Goal: Information Seeking & Learning: Compare options

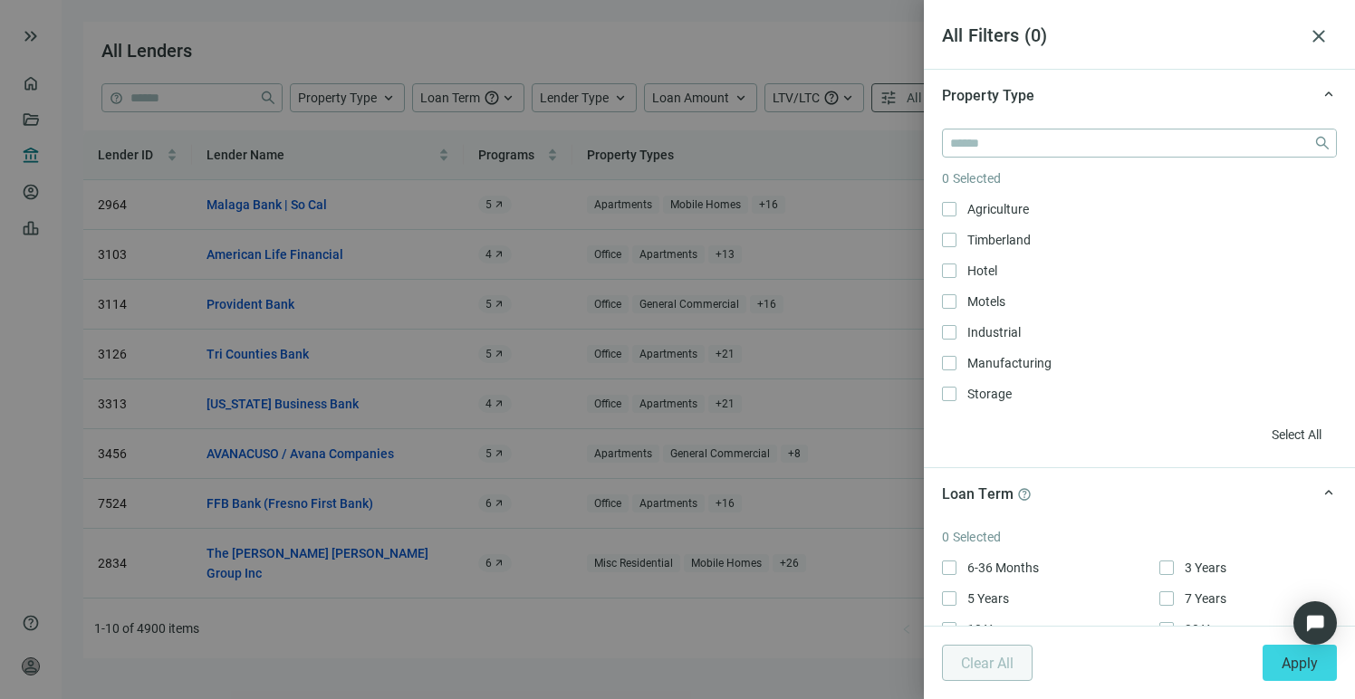
scroll to position [922, 0]
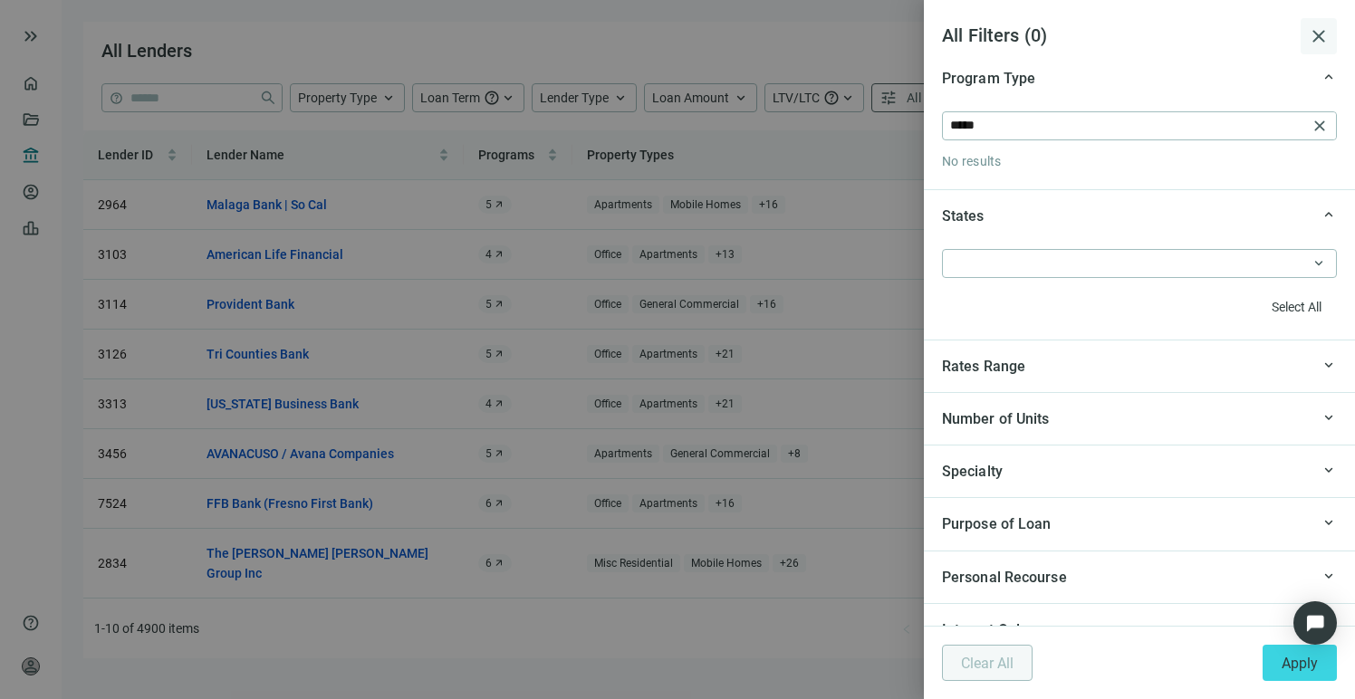
click at [1316, 39] on span "close" at bounding box center [1319, 36] width 22 height 22
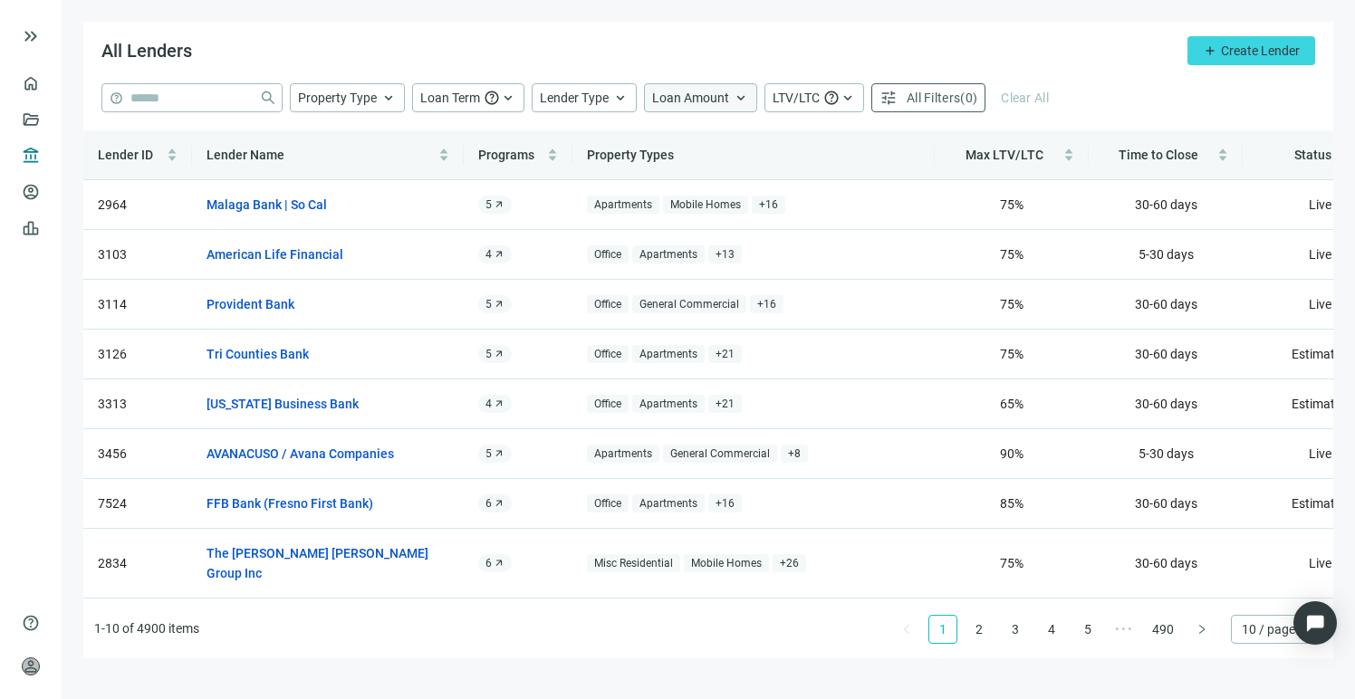
click at [674, 100] on span "Loan Amount" at bounding box center [690, 98] width 77 height 14
click at [715, 142] on input at bounding box center [802, 141] width 237 height 27
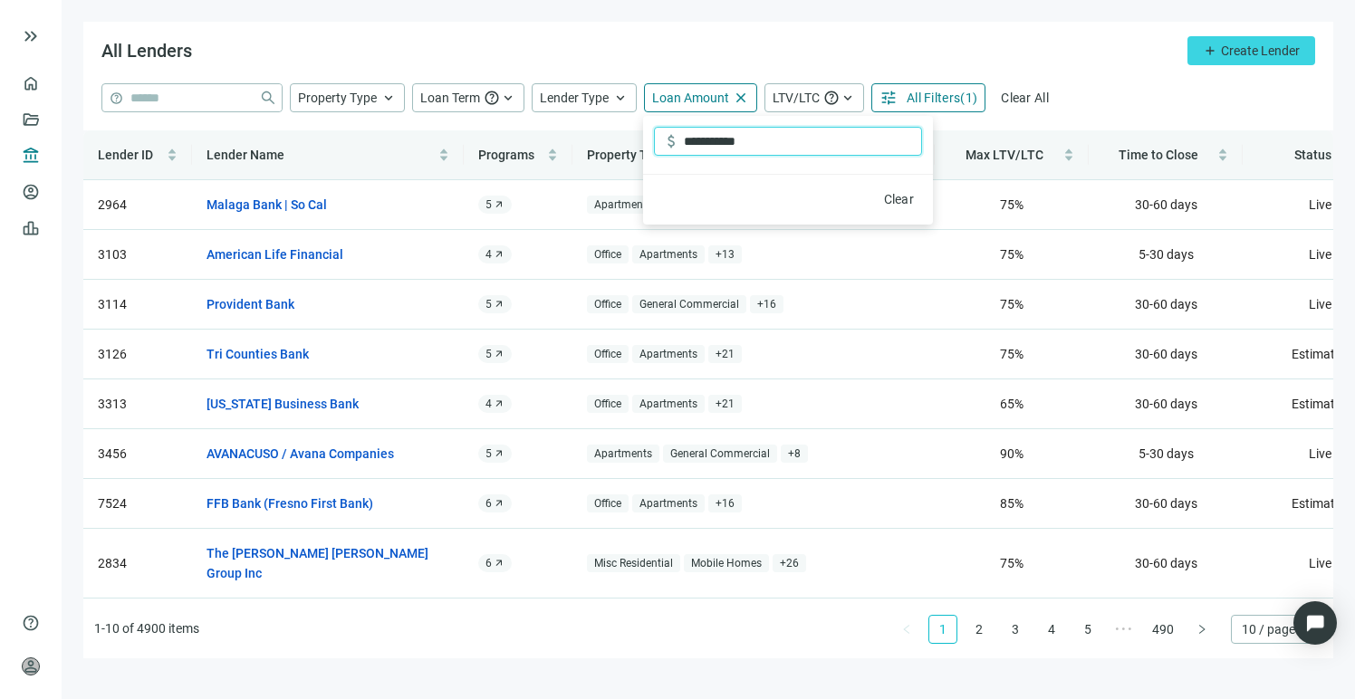
type input "**********"
click at [1060, 118] on div "**********" at bounding box center [708, 106] width 1250 height 47
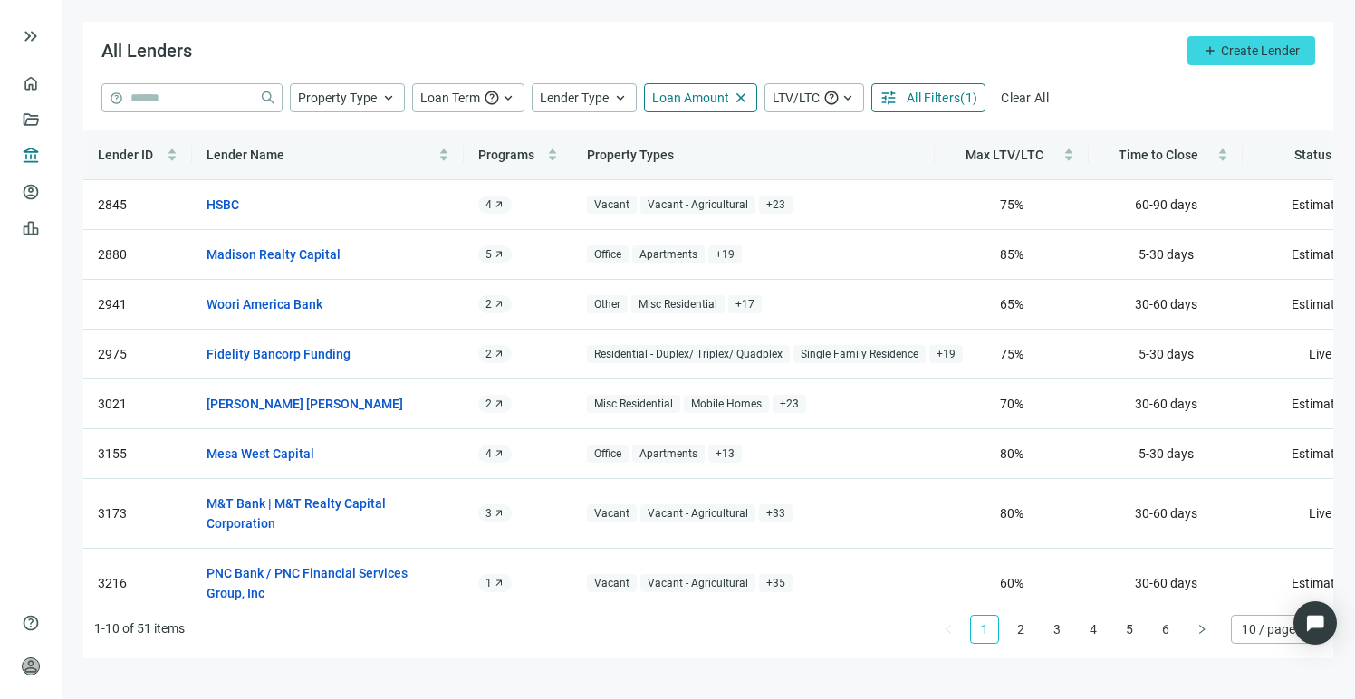
click at [950, 93] on span "All Filters" at bounding box center [933, 98] width 53 height 14
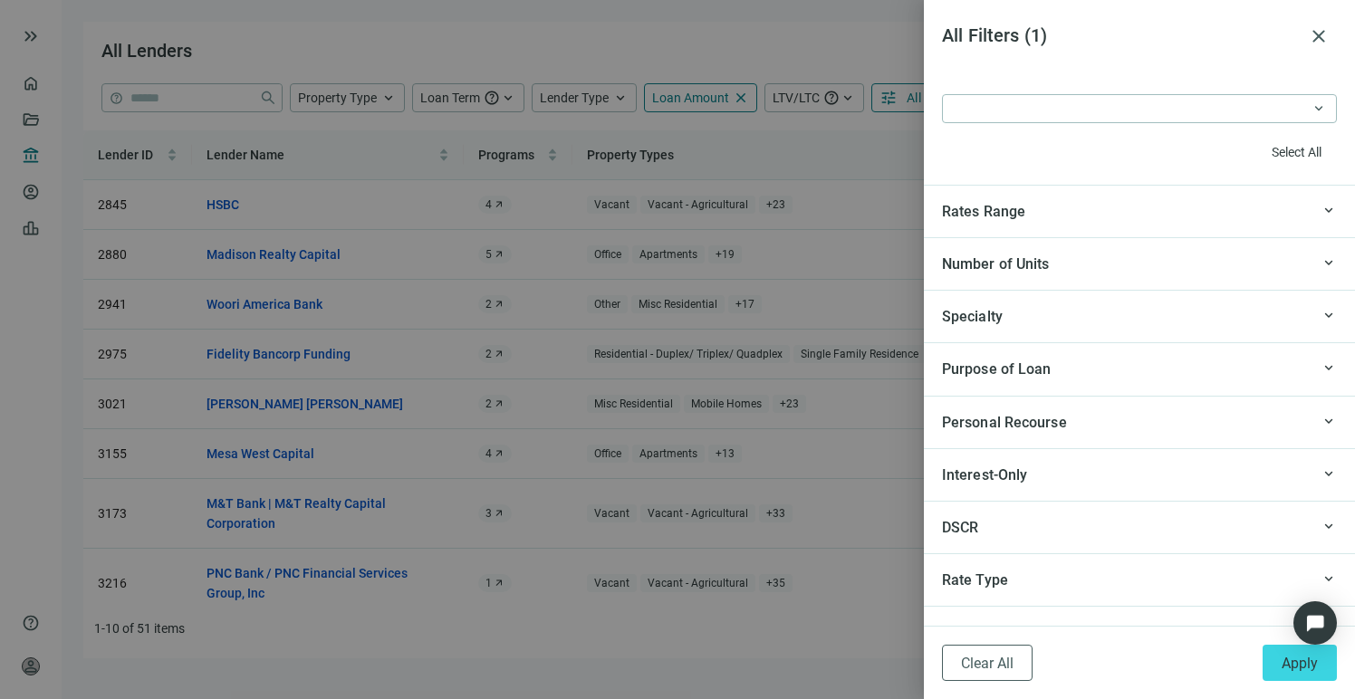
scroll to position [1800, 0]
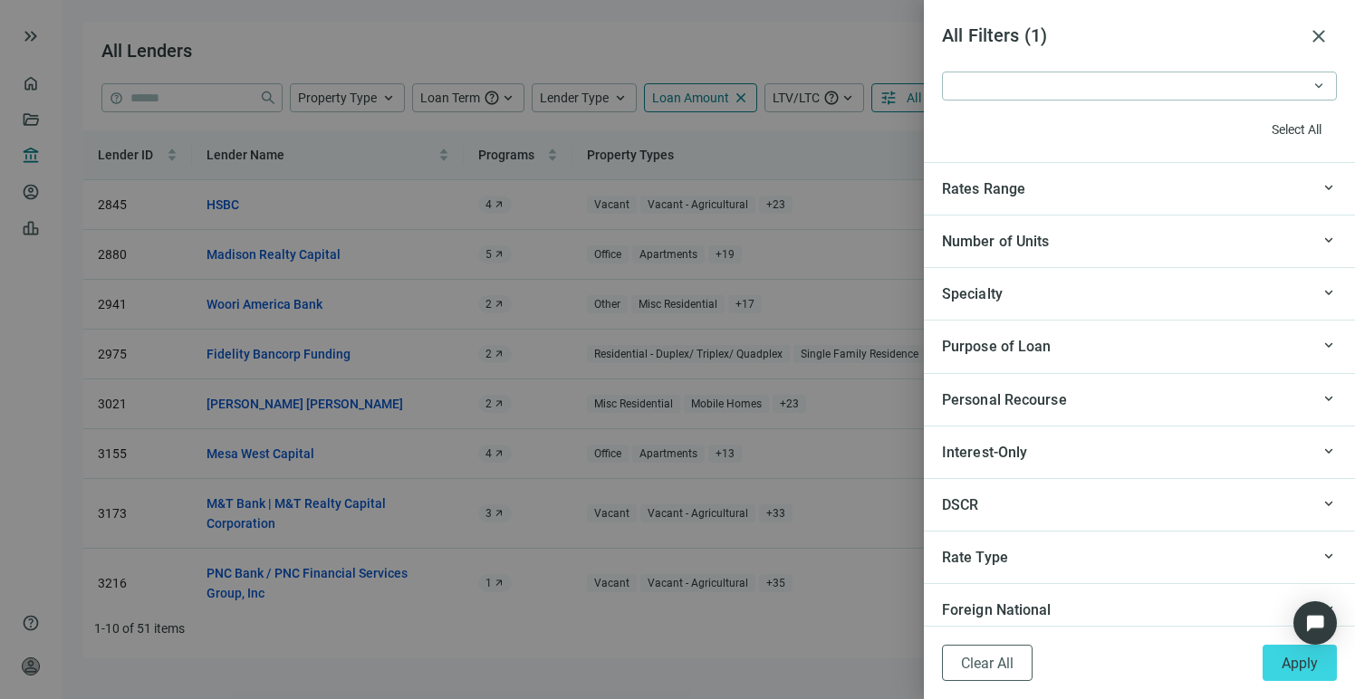
click at [1085, 298] on div "Specialty" at bounding box center [1126, 294] width 368 height 23
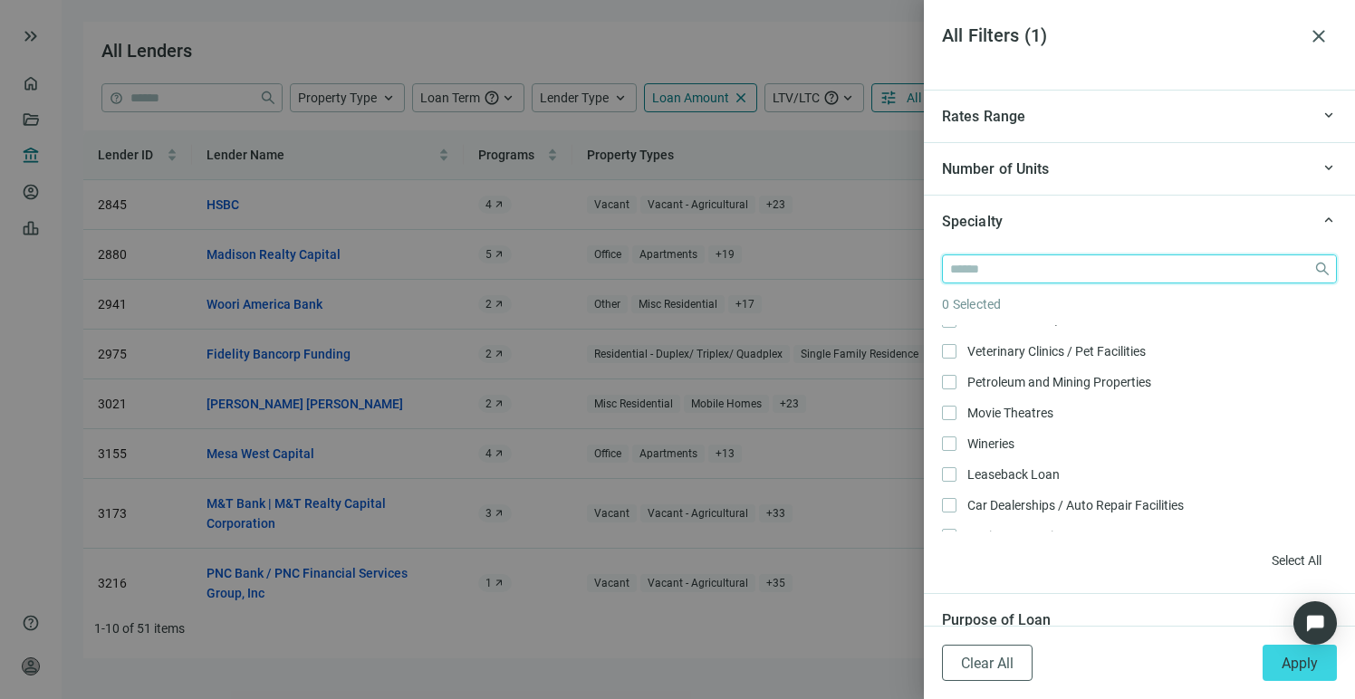
click at [997, 263] on input "search" at bounding box center [1128, 268] width 356 height 27
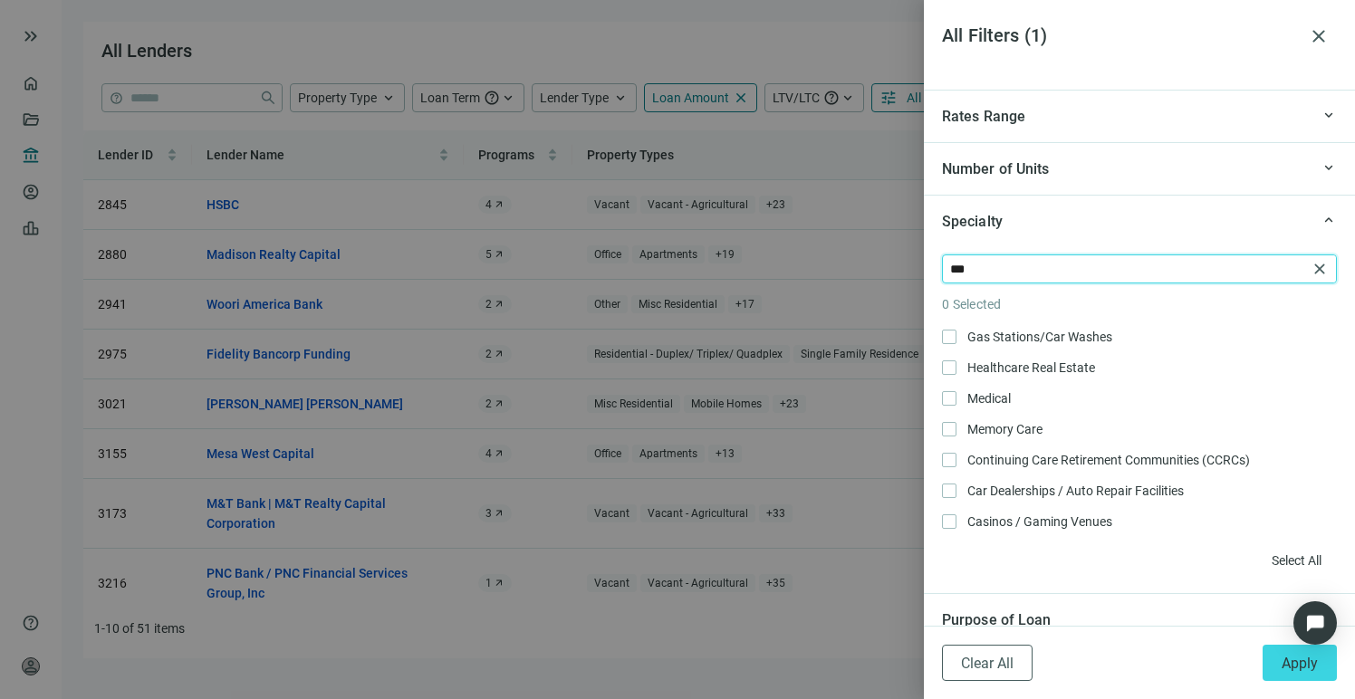
scroll to position [0, 0]
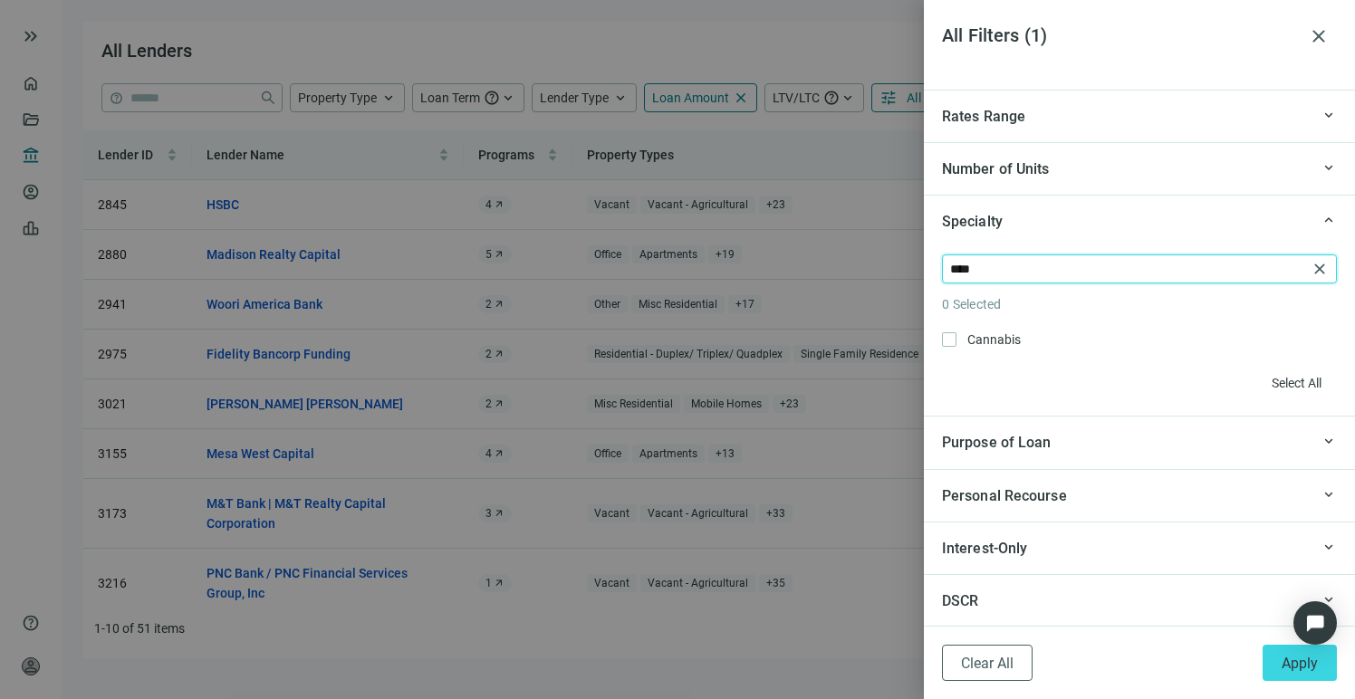
type input "****"
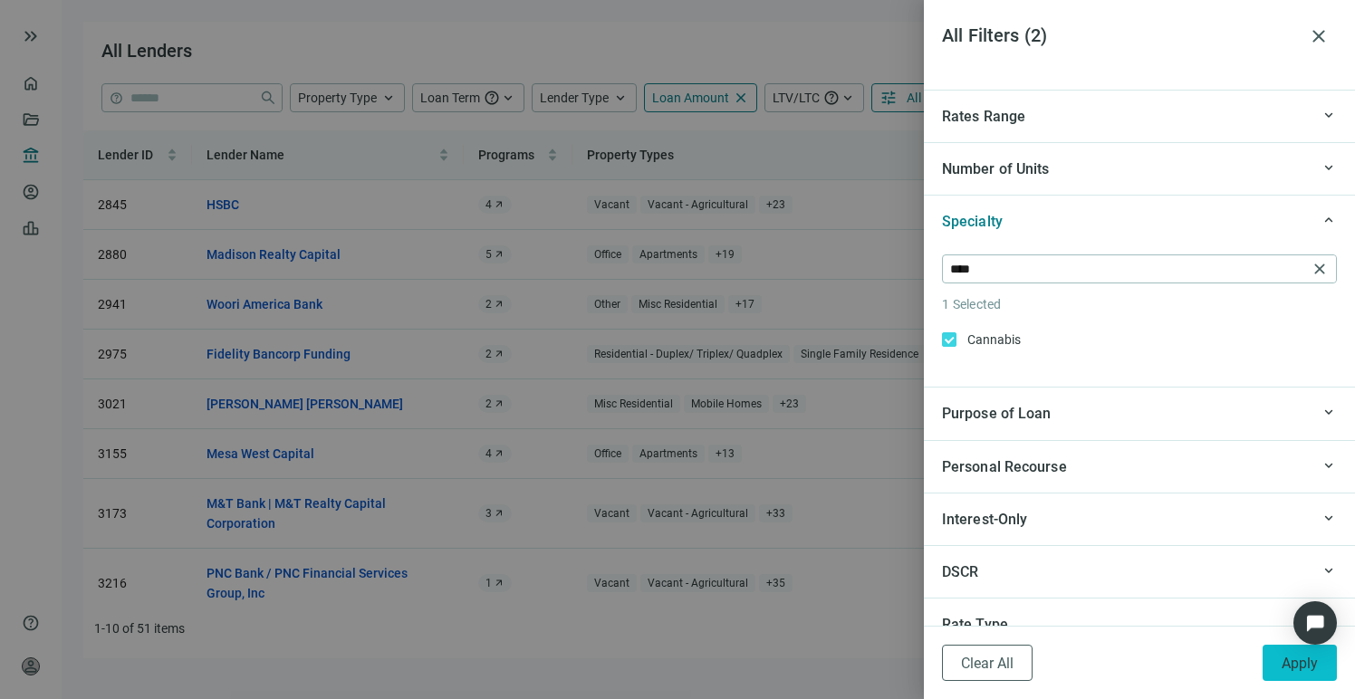
click at [1274, 659] on button "Apply" at bounding box center [1299, 663] width 74 height 36
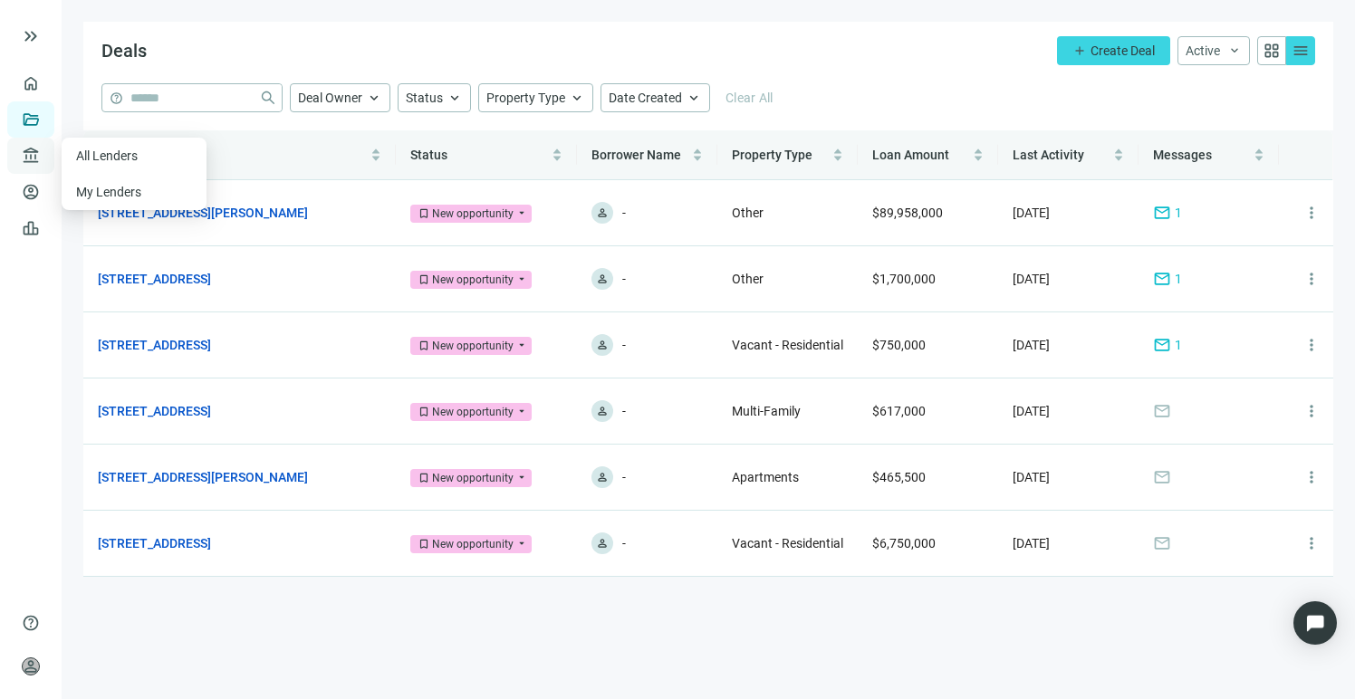
click at [40, 162] on div "account_balance Lenders keyboard_arrow_up" at bounding box center [30, 156] width 47 height 36
click at [90, 153] on link "All Lenders" at bounding box center [108, 156] width 65 height 14
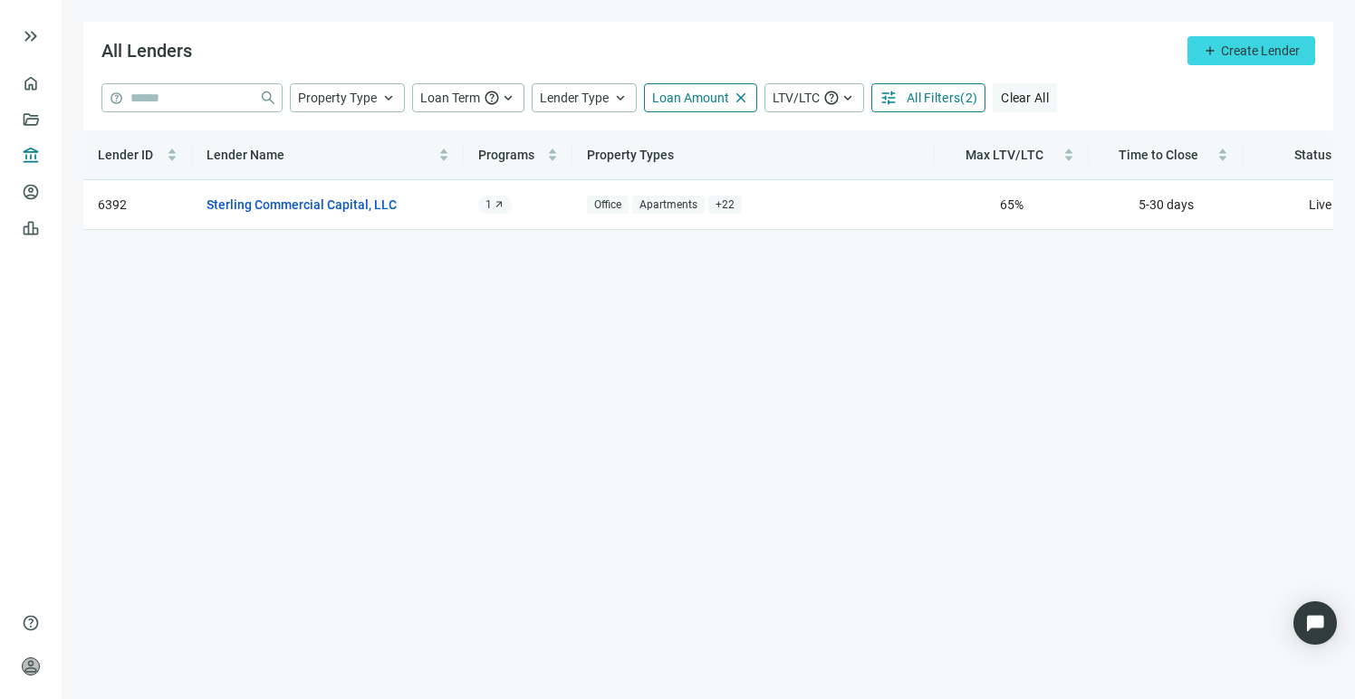
click at [1018, 91] on span "Clear All" at bounding box center [1025, 98] width 48 height 14
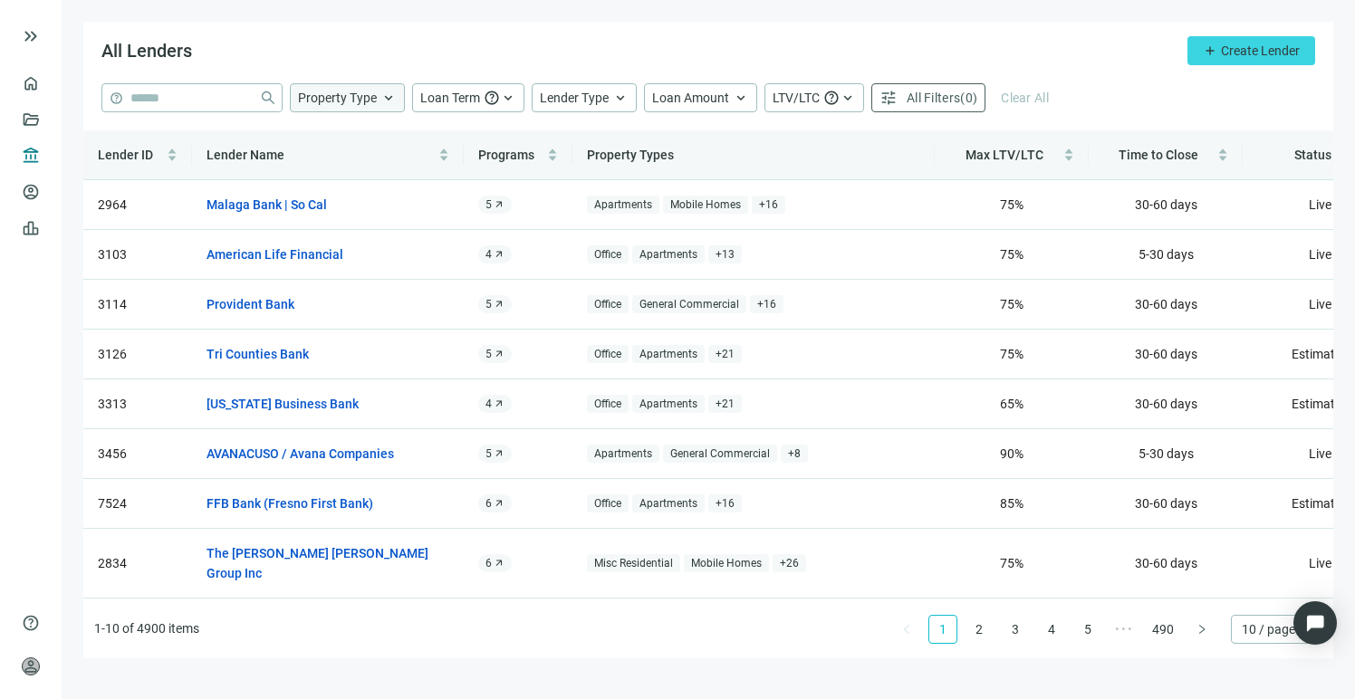
click at [333, 102] on span "Property Type" at bounding box center [337, 98] width 79 height 14
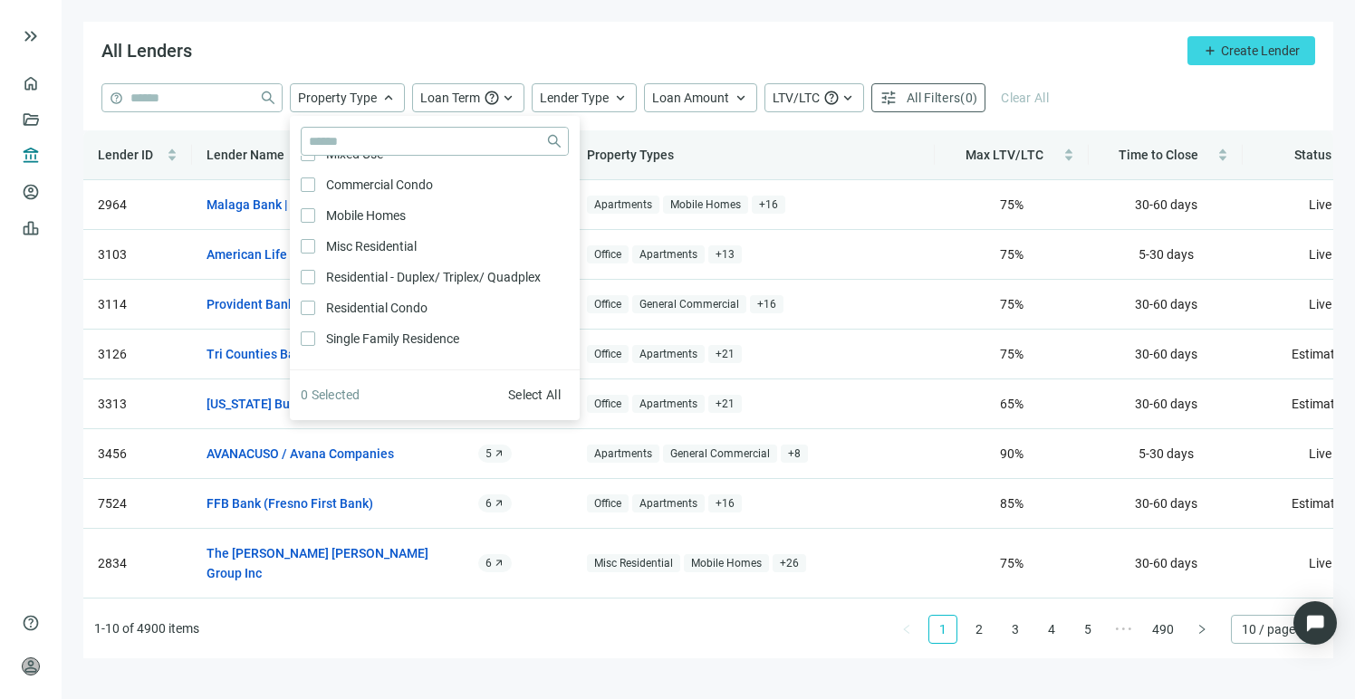
scroll to position [504, 0]
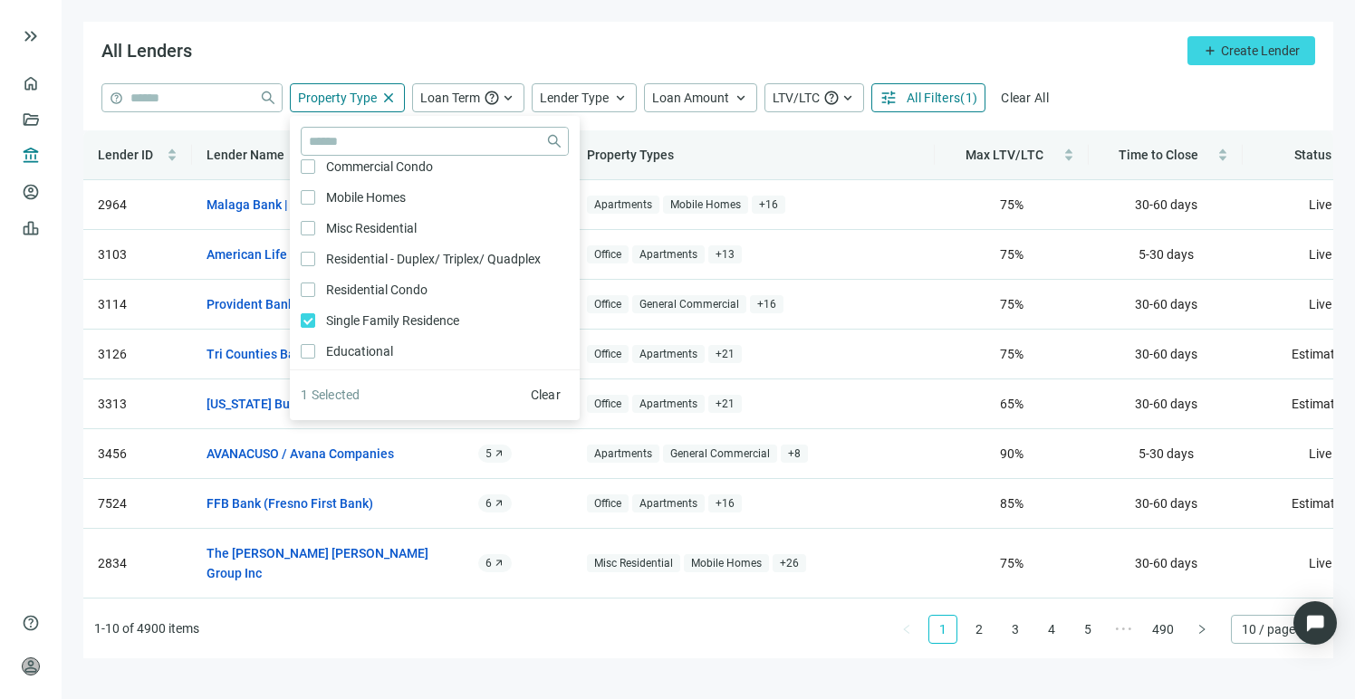
click at [504, 48] on div "All Lenders add Create Lender" at bounding box center [708, 53] width 1250 height 62
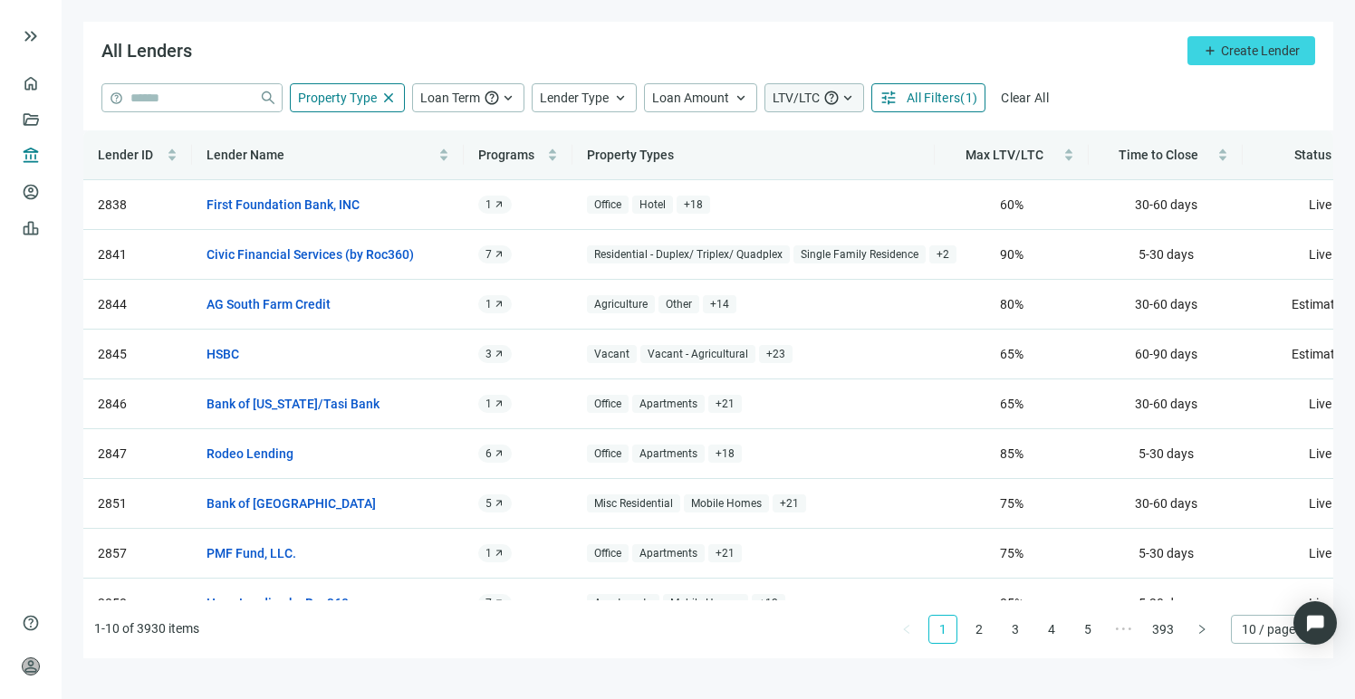
click at [791, 99] on span "LTV/LTC" at bounding box center [796, 98] width 47 height 14
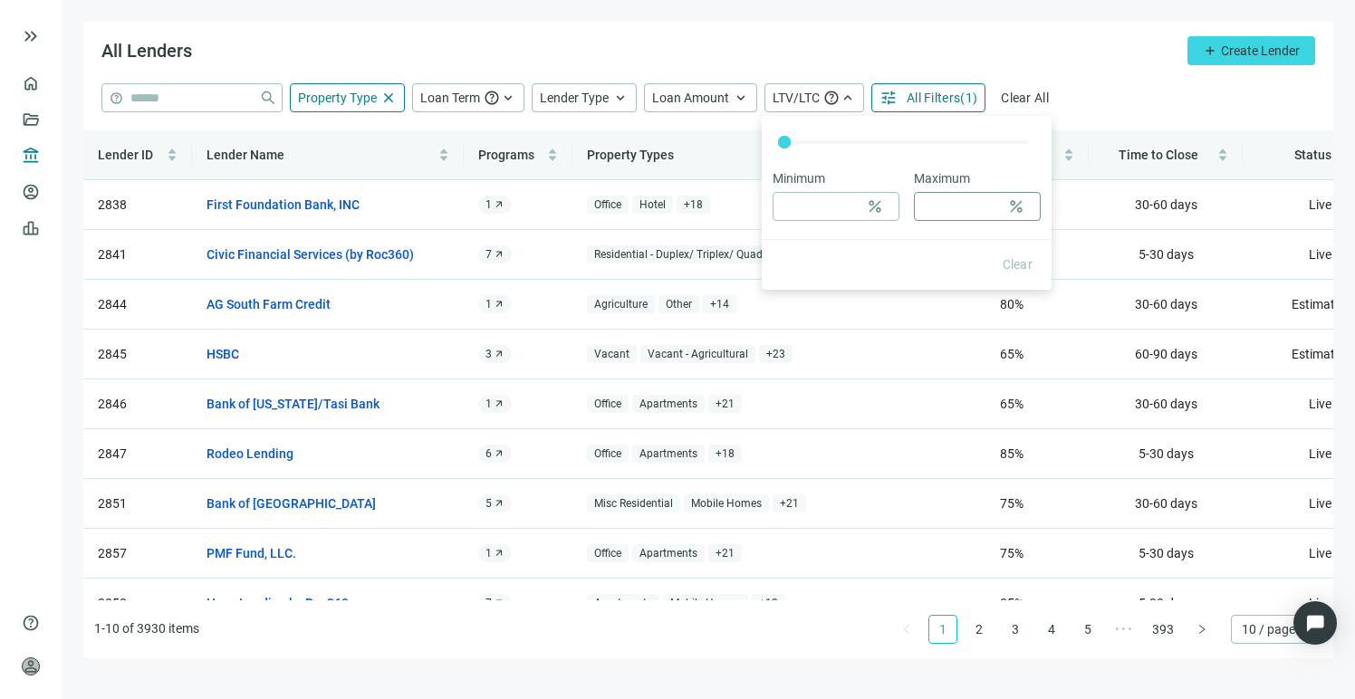
click at [918, 206] on div "percent" at bounding box center [977, 206] width 127 height 29
click at [942, 204] on input at bounding box center [961, 206] width 78 height 27
click at [830, 213] on input at bounding box center [820, 206] width 78 height 27
type input "**"
click at [1048, 72] on div "All Lenders add Create Lender" at bounding box center [708, 53] width 1250 height 62
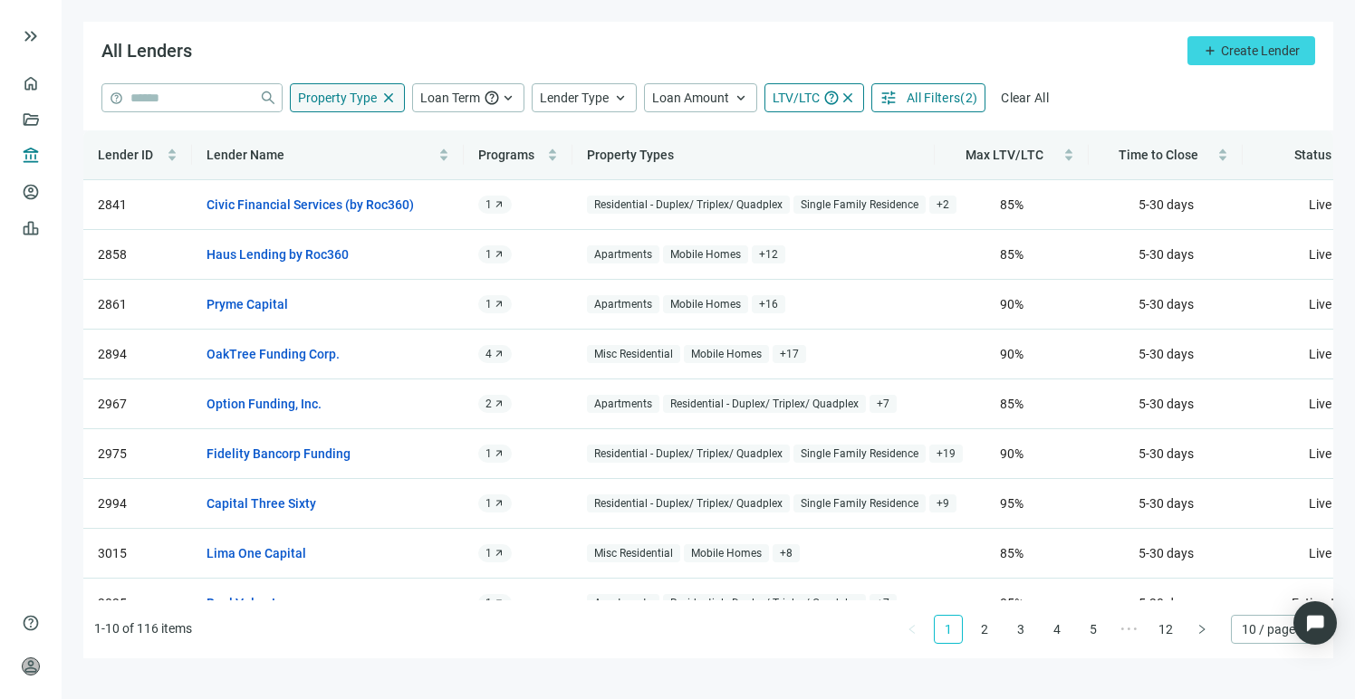
click at [361, 101] on span "Property Type" at bounding box center [337, 98] width 79 height 14
click at [531, 53] on div "All Lenders add Create Lender" at bounding box center [708, 53] width 1250 height 62
click at [572, 109] on div "Lender Type keyboard_arrow_up" at bounding box center [584, 97] width 105 height 29
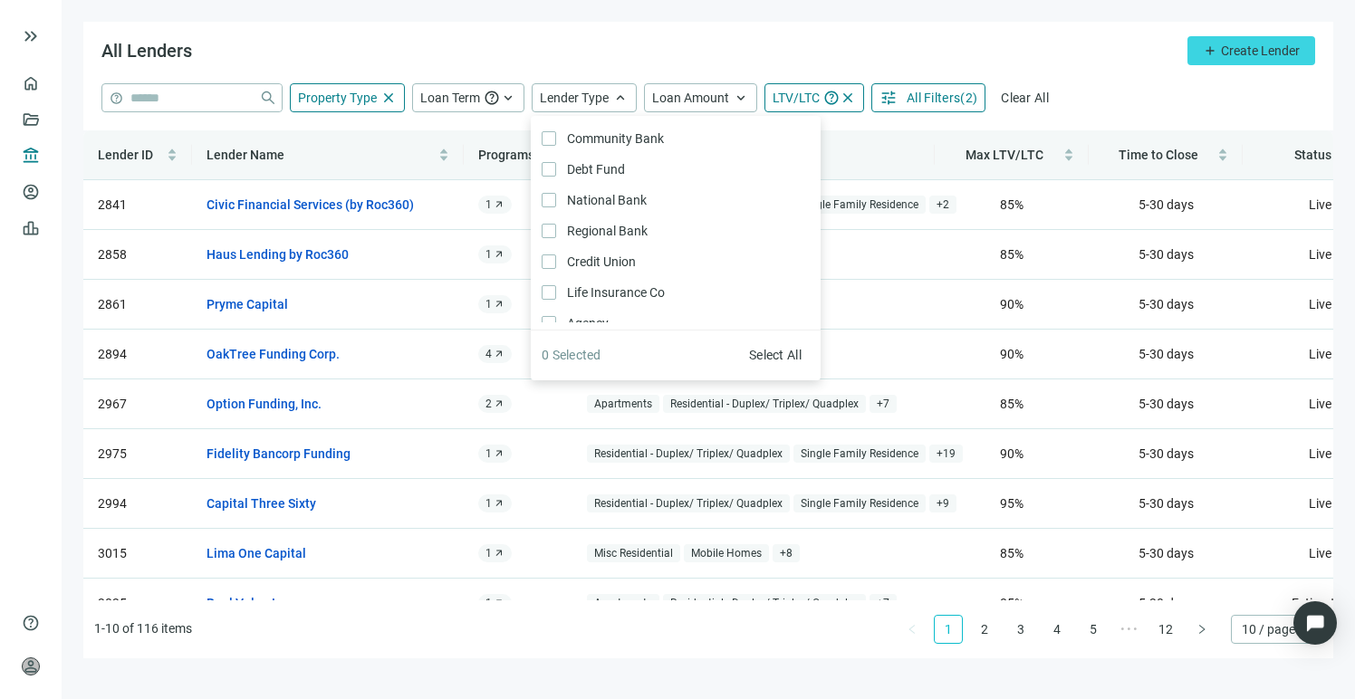
click at [680, 59] on div "All Lenders add Create Lender" at bounding box center [708, 53] width 1250 height 62
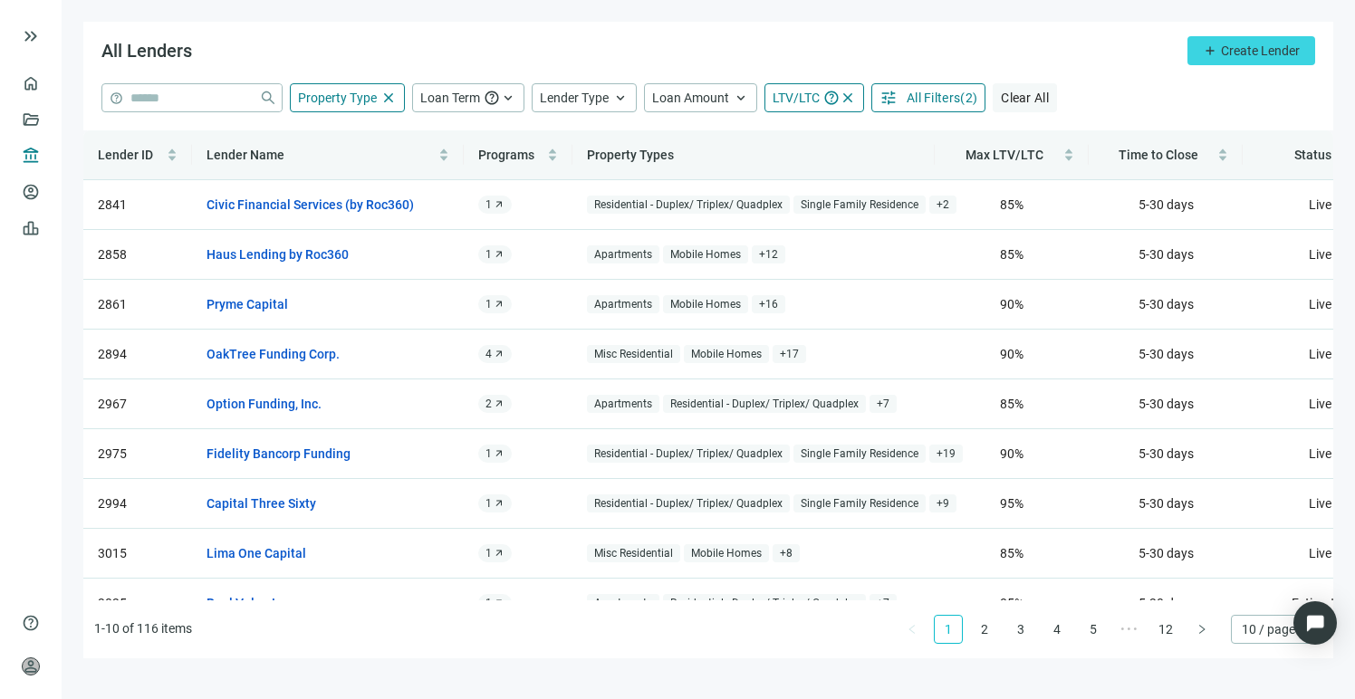
click at [1014, 98] on span "Clear All" at bounding box center [1025, 98] width 48 height 14
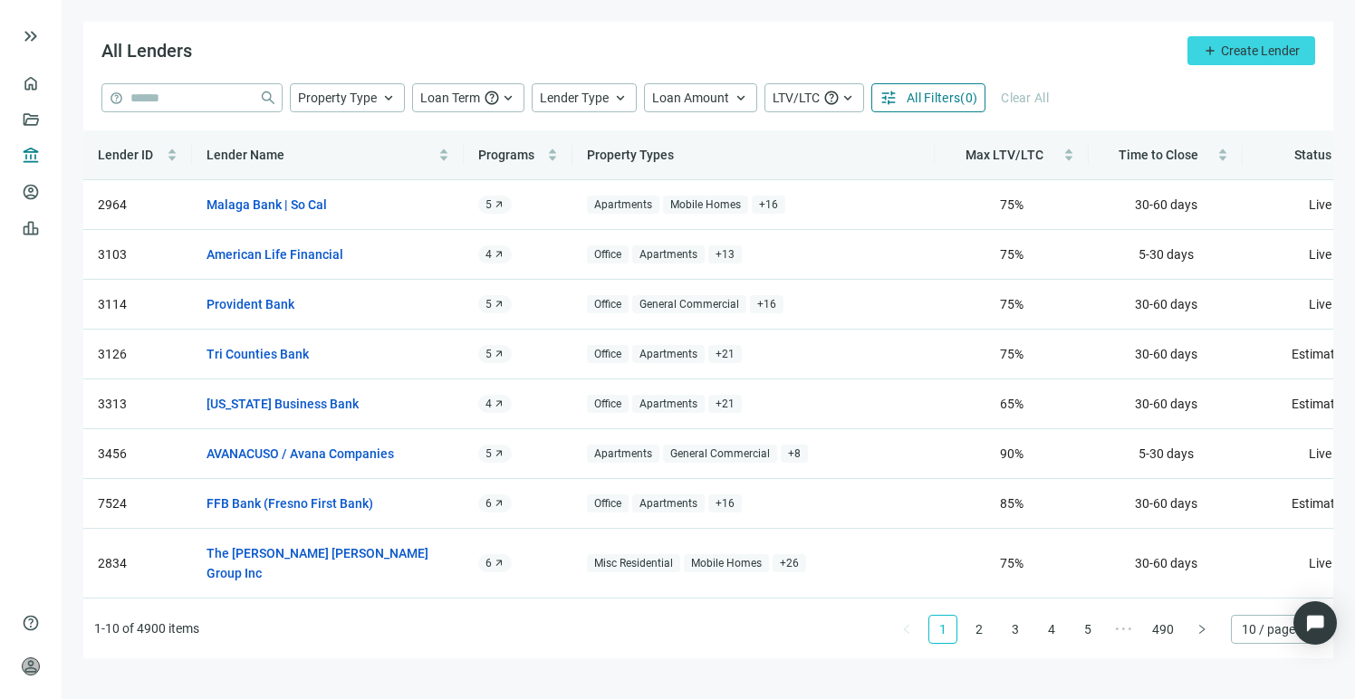
click at [934, 94] on span "All Filters" at bounding box center [933, 98] width 53 height 14
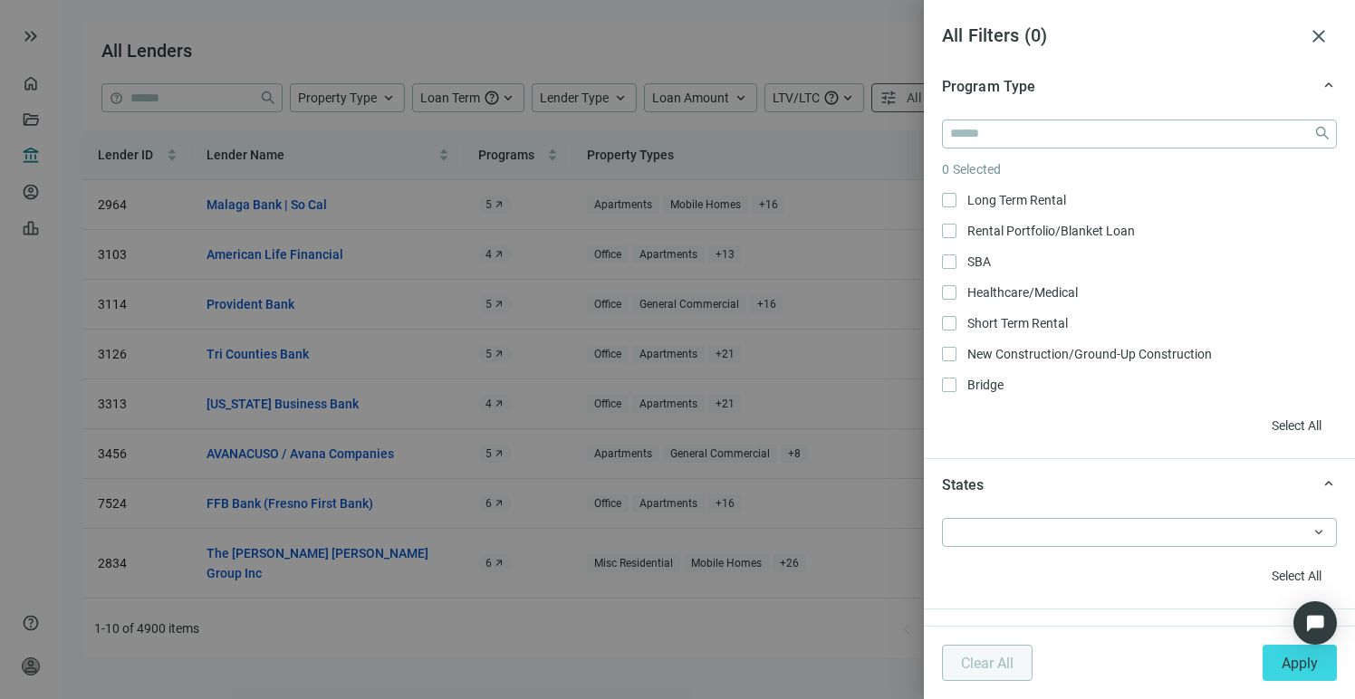
scroll to position [1331, 0]
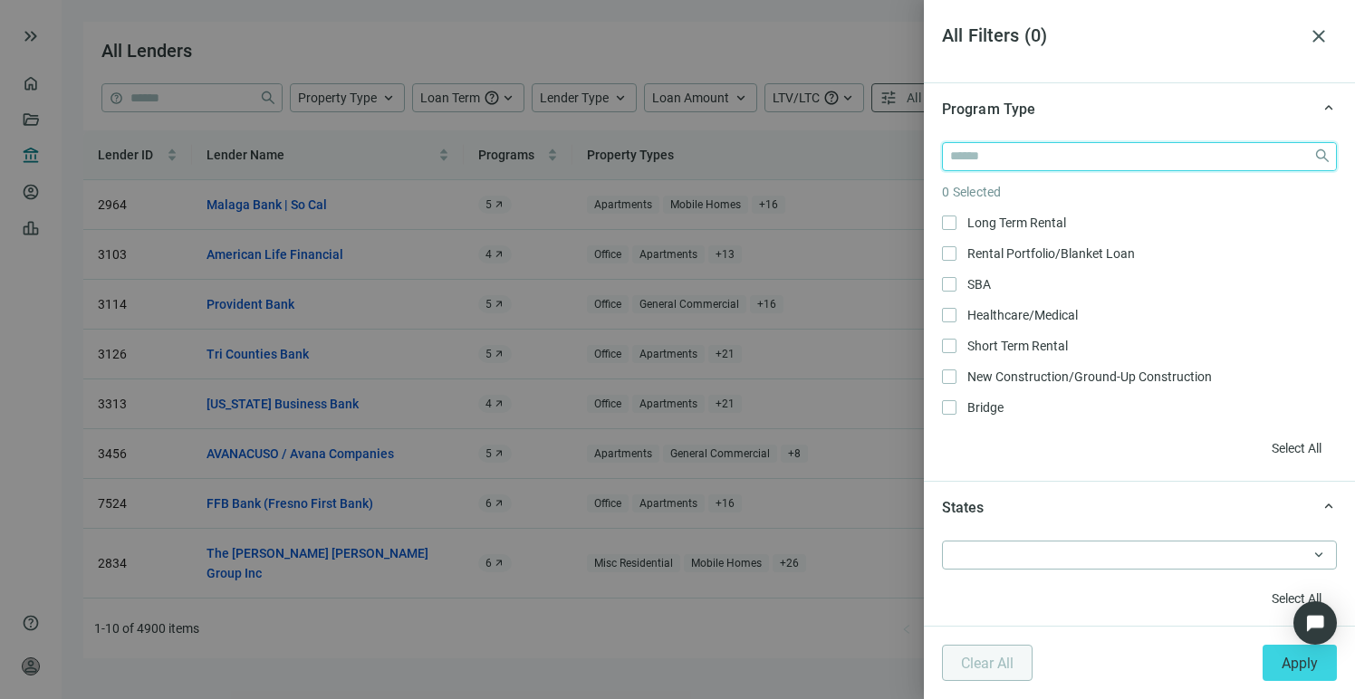
click at [1053, 155] on input "search" at bounding box center [1128, 156] width 356 height 27
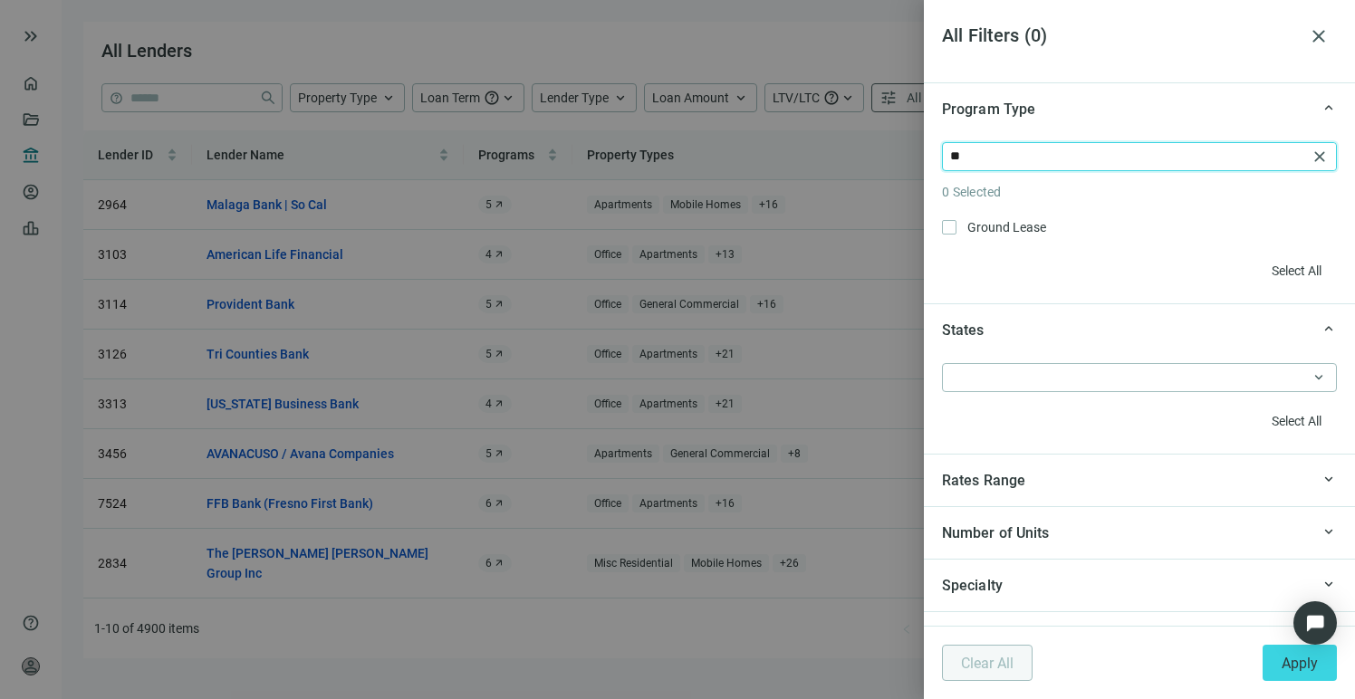
type input "*"
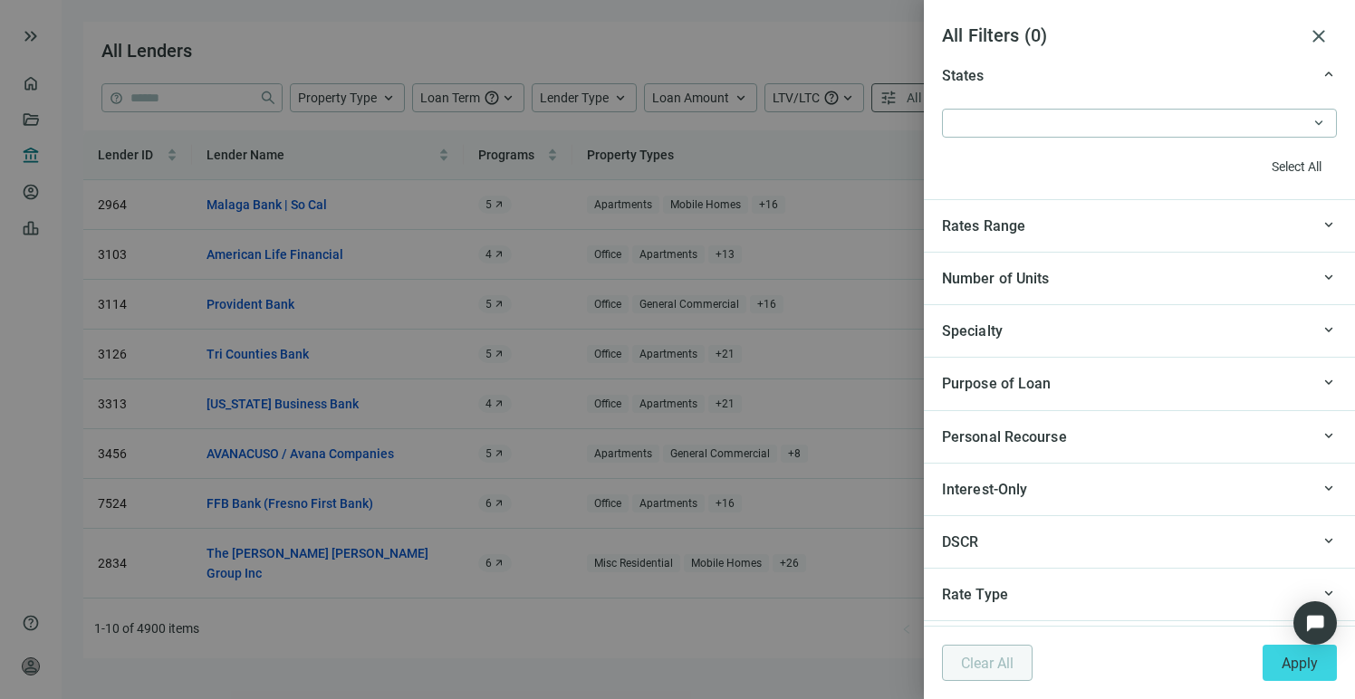
scroll to position [1768, 0]
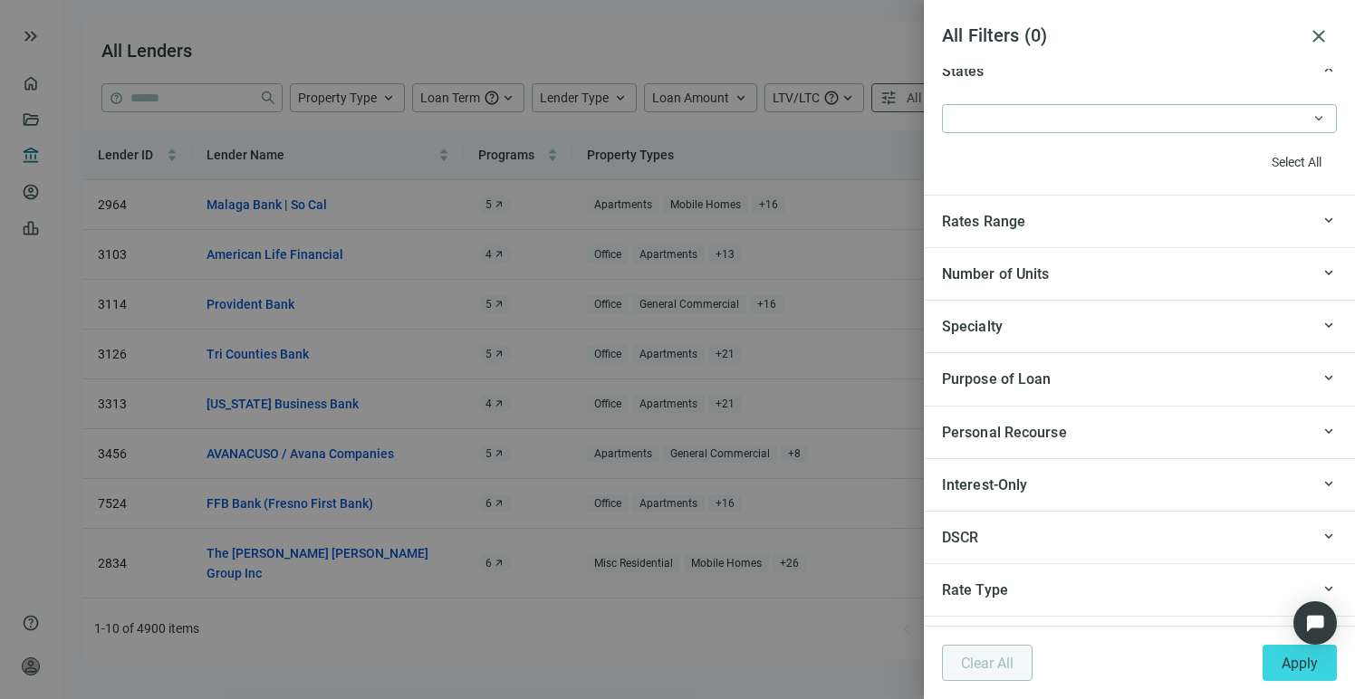
click at [1117, 332] on div "Specialty" at bounding box center [1126, 326] width 368 height 23
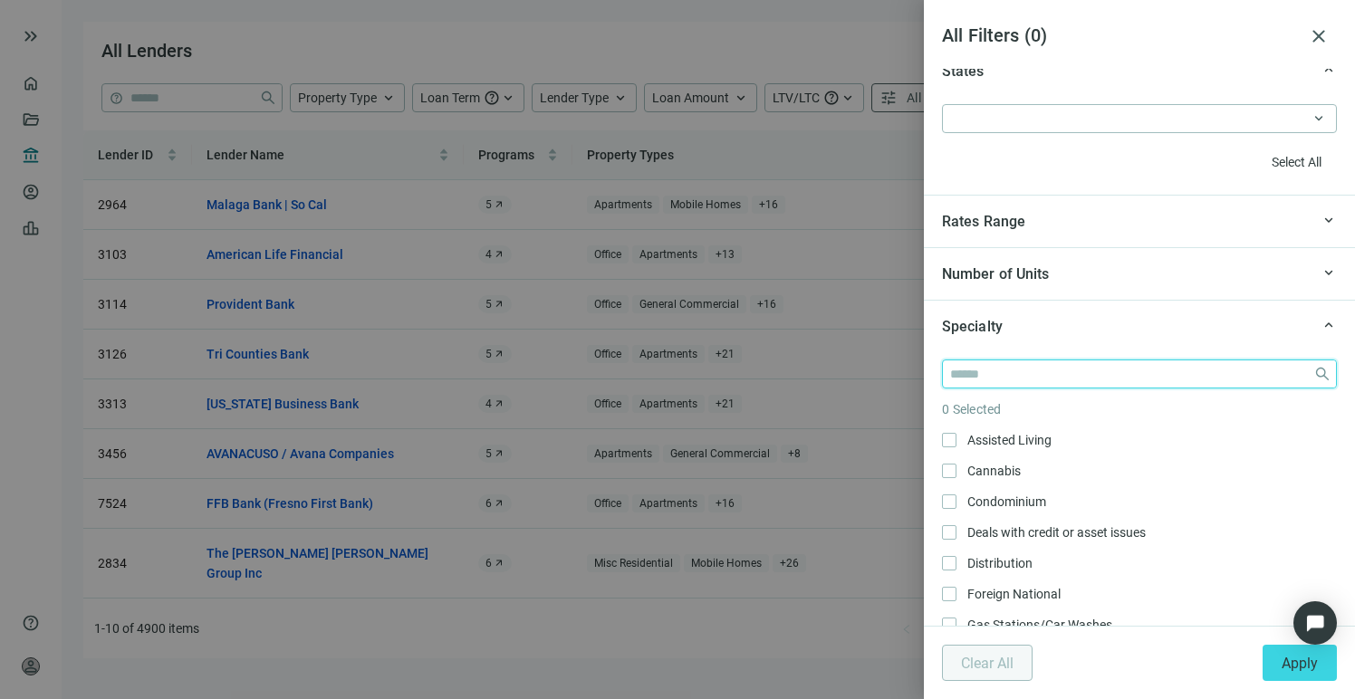
click at [1097, 377] on input "search" at bounding box center [1128, 373] width 356 height 27
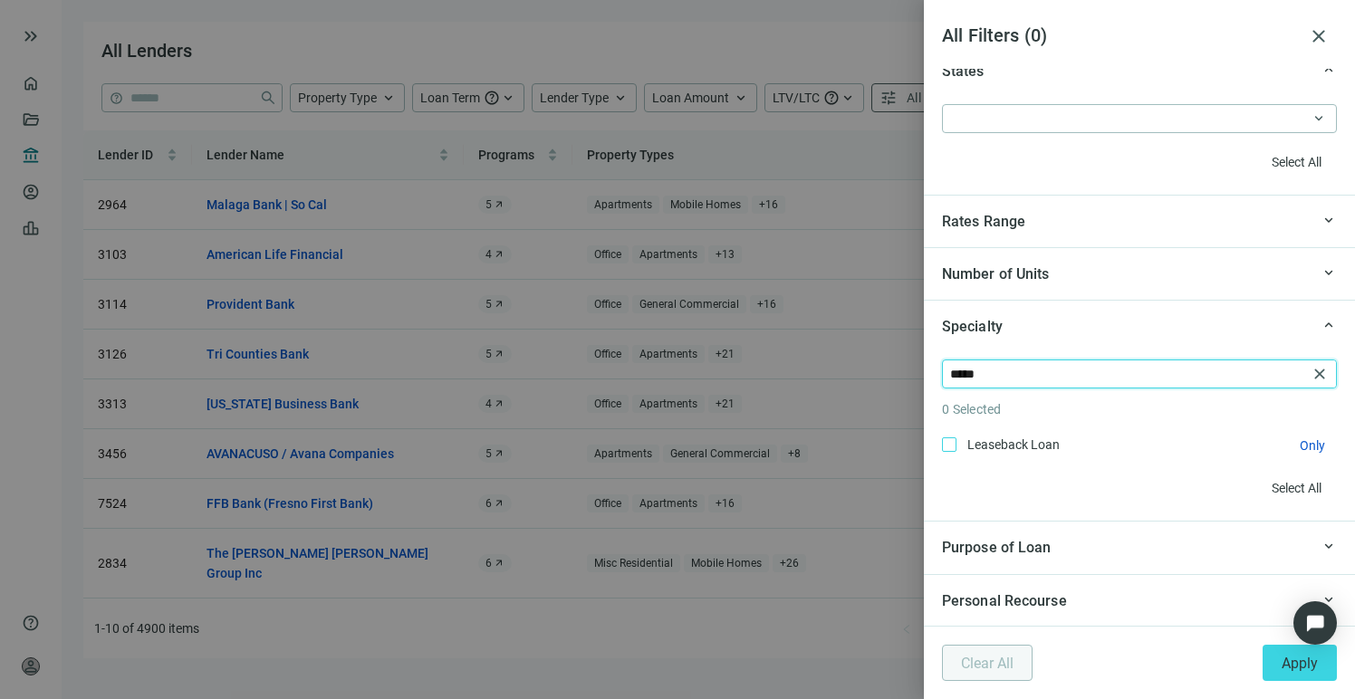
type input "*****"
click at [956, 442] on span "Leaseback Loan Only" at bounding box center [1011, 445] width 110 height 20
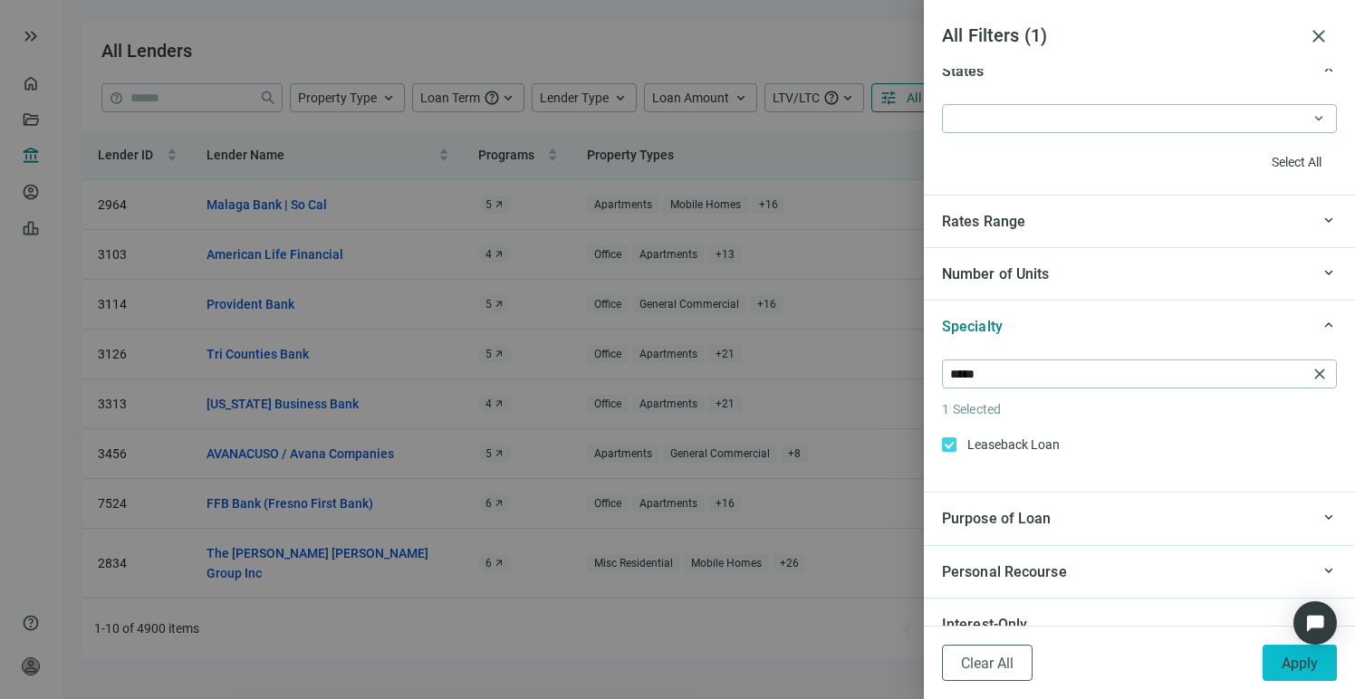
click at [1295, 661] on span "Apply" at bounding box center [1299, 663] width 36 height 17
